Goal: Task Accomplishment & Management: Use online tool/utility

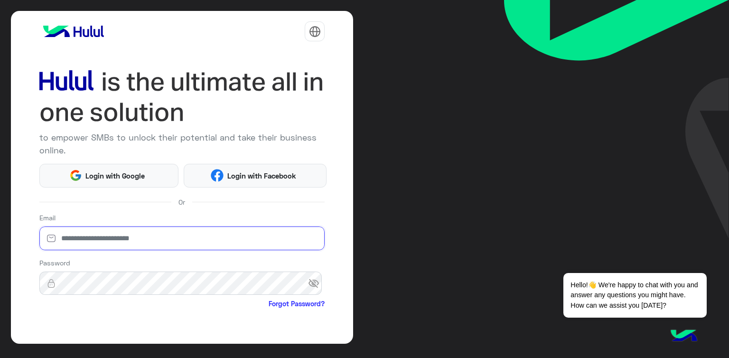
type input "**********"
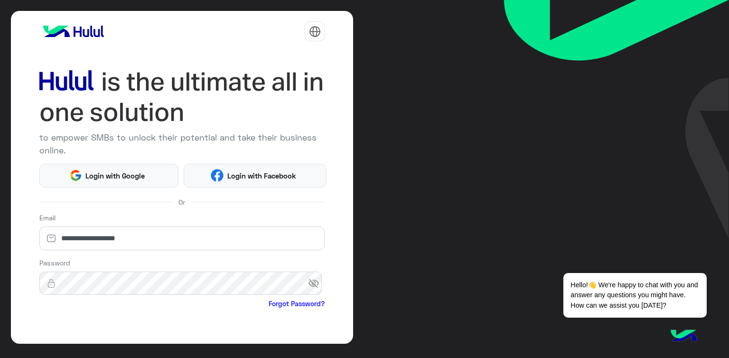
click at [236, 324] on div "**********" at bounding box center [182, 328] width 286 height 37
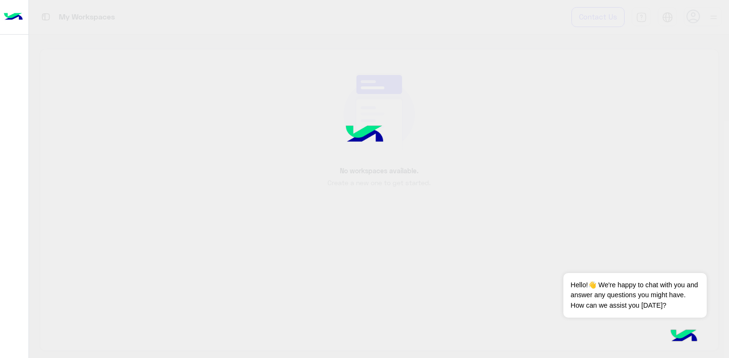
click at [65, 313] on div at bounding box center [364, 179] width 729 height 358
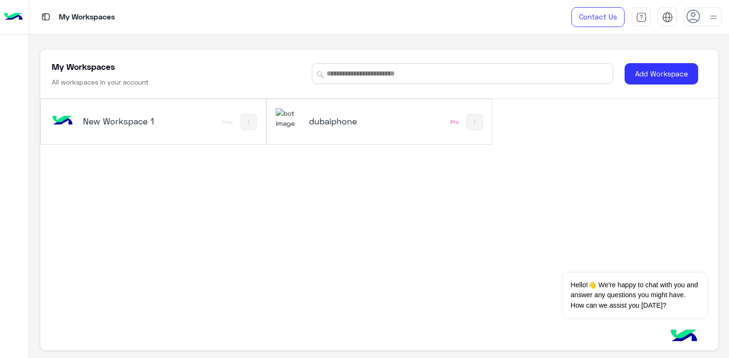
click at [370, 118] on h5 "dubaiphone" at bounding box center [346, 120] width 74 height 11
